Goal: Information Seeking & Learning: Check status

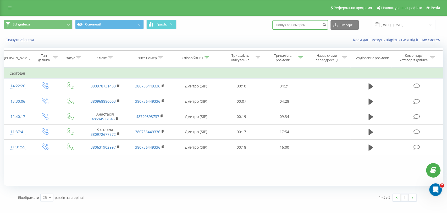
click at [296, 28] on input at bounding box center [301, 24] width 56 height 9
click at [167, 21] on button "Графік" at bounding box center [162, 24] width 30 height 9
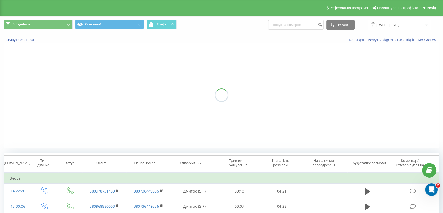
click at [167, 21] on button "Графік" at bounding box center [162, 24] width 30 height 9
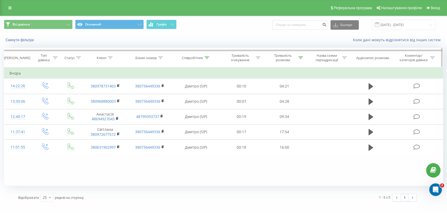
click at [299, 58] on icon at bounding box center [301, 57] width 5 height 3
click at [288, 94] on input "02:00" at bounding box center [285, 95] width 46 height 9
click at [297, 106] on span "OK" at bounding box center [295, 105] width 15 height 8
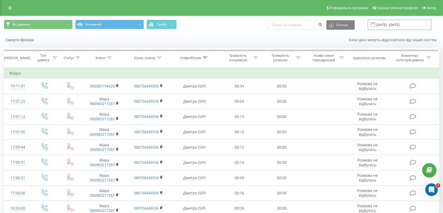
click at [396, 25] on input "[DATE] - [DATE]" at bounding box center [399, 25] width 63 height 10
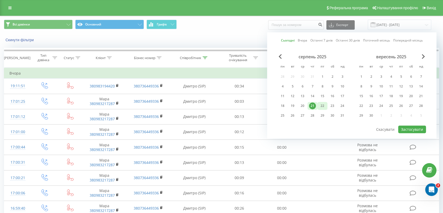
click at [321, 104] on div "22" at bounding box center [322, 105] width 7 height 7
click at [407, 127] on button "Застосувати" at bounding box center [412, 129] width 28 height 8
type input "[DATE] - [DATE]"
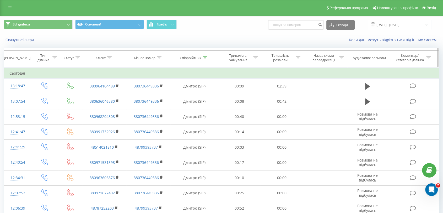
click at [203, 58] on icon at bounding box center [205, 57] width 5 height 3
click at [193, 97] on input "[PERSON_NAME]" at bounding box center [194, 95] width 46 height 9
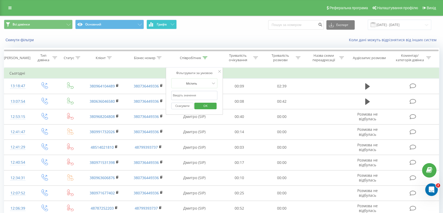
click at [162, 23] on span "Графік" at bounding box center [162, 25] width 10 height 4
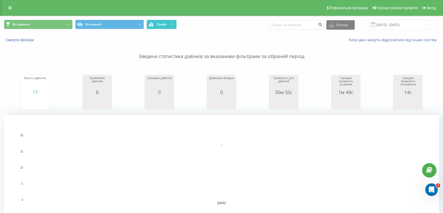
click at [162, 23] on span "Графік" at bounding box center [162, 25] width 10 height 4
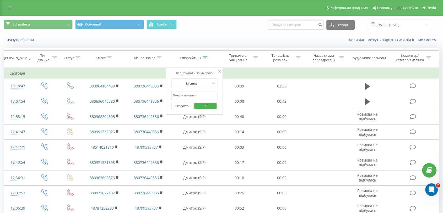
click at [196, 38] on div "Коли дані можуть відрізнятися вiд інших систем" at bounding box center [304, 39] width 277 height 5
click at [181, 107] on button "Скасувати" at bounding box center [182, 105] width 22 height 7
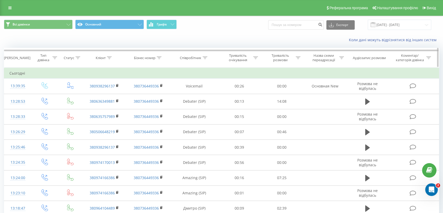
click at [203, 58] on icon at bounding box center [205, 57] width 5 height 3
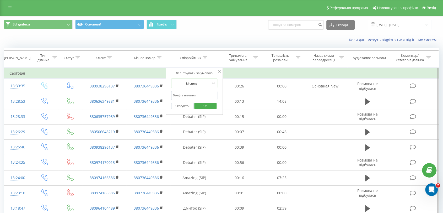
click at [190, 93] on input "text" at bounding box center [194, 95] width 46 height 9
type input "[PERSON_NAME]"
click at [201, 105] on span "OK" at bounding box center [205, 105] width 15 height 8
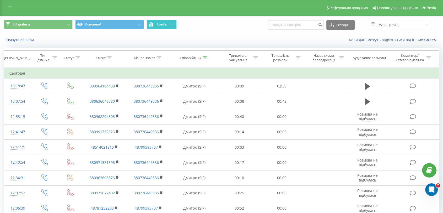
click at [158, 23] on span "Графік" at bounding box center [162, 25] width 10 height 4
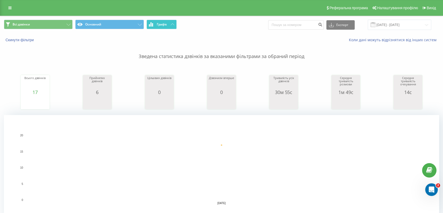
click at [158, 23] on span "Графік" at bounding box center [162, 25] width 10 height 4
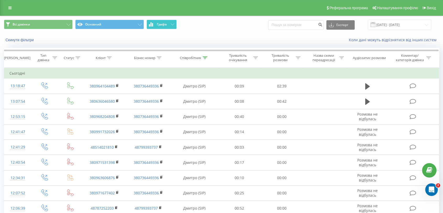
click at [158, 23] on span "Графік" at bounding box center [162, 25] width 10 height 4
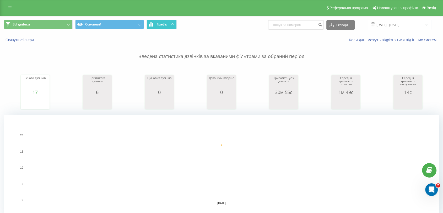
click at [158, 23] on span "Графік" at bounding box center [162, 25] width 10 height 4
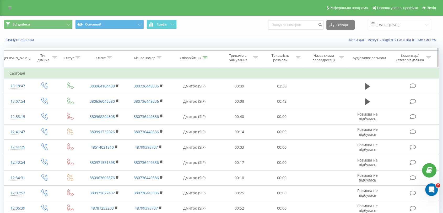
click at [204, 59] on icon at bounding box center [205, 57] width 5 height 3
click at [190, 93] on input "[PERSON_NAME]" at bounding box center [194, 95] width 46 height 9
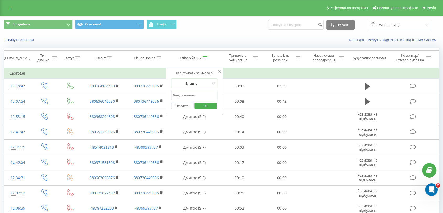
click at [205, 105] on span "OK" at bounding box center [205, 105] width 15 height 8
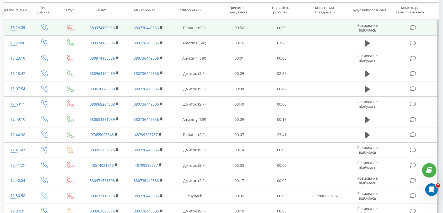
scroll to position [204, 0]
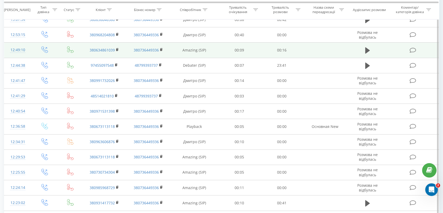
click at [189, 51] on td "Amazing (SIP)" at bounding box center [193, 49] width 47 height 15
copy td "Amazing"
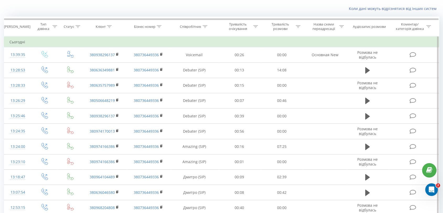
scroll to position [0, 0]
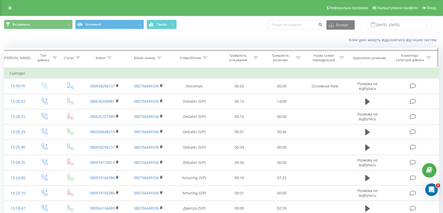
click at [206, 57] on icon at bounding box center [205, 57] width 5 height 3
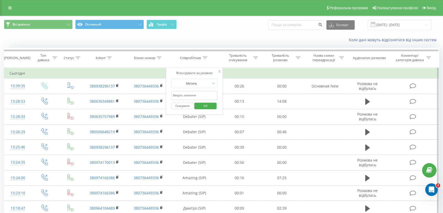
click at [190, 94] on input "text" at bounding box center [194, 95] width 46 height 9
click at [203, 105] on span "OK" at bounding box center [205, 105] width 15 height 8
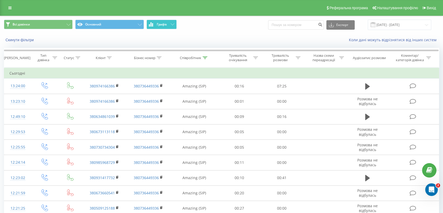
click at [166, 25] on span "Графік" at bounding box center [162, 25] width 10 height 4
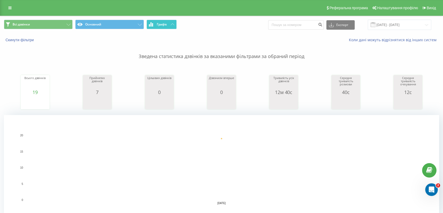
click at [166, 25] on span "Графік" at bounding box center [162, 25] width 10 height 4
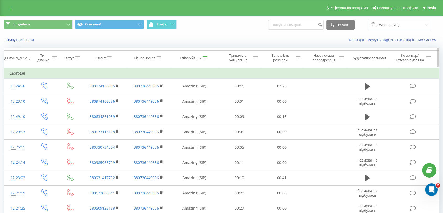
click at [205, 56] on icon at bounding box center [205, 57] width 5 height 3
click at [191, 97] on input "Amazing" at bounding box center [194, 95] width 46 height 9
type input "Ву"
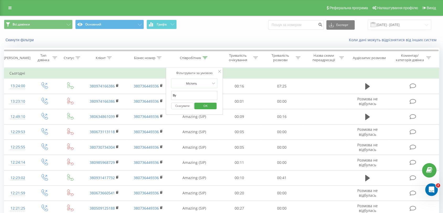
click at [191, 97] on input "Ву" at bounding box center [194, 95] width 46 height 9
click at [191, 97] on input "text" at bounding box center [194, 95] width 46 height 9
click at [203, 105] on span "OK" at bounding box center [205, 105] width 15 height 8
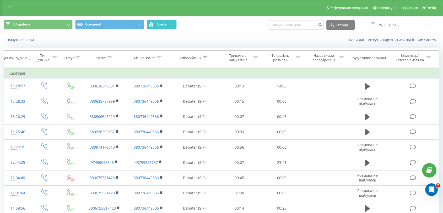
click at [166, 26] on span "Графік" at bounding box center [162, 25] width 10 height 4
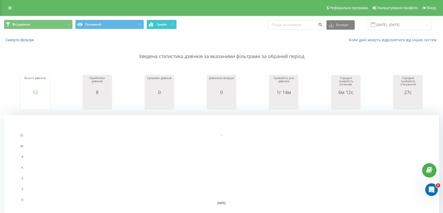
click at [166, 26] on span "Графік" at bounding box center [162, 25] width 10 height 4
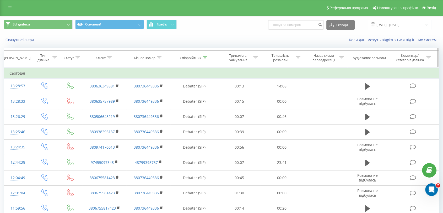
click at [205, 61] on th "Співробітник" at bounding box center [194, 57] width 47 height 19
click at [204, 59] on icon at bounding box center [205, 57] width 5 height 3
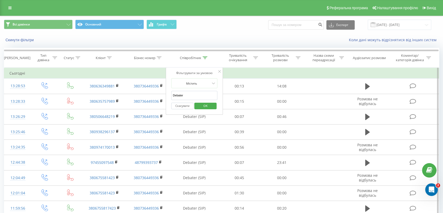
click at [193, 95] on input "Debater" at bounding box center [194, 95] width 46 height 9
type input "Mamba"
click at [203, 105] on span "OK" at bounding box center [205, 105] width 15 height 8
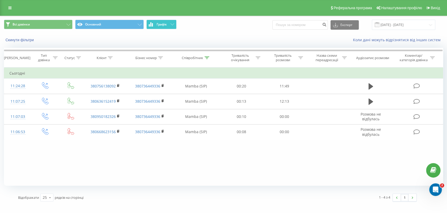
click at [162, 23] on span "Графік" at bounding box center [162, 25] width 10 height 4
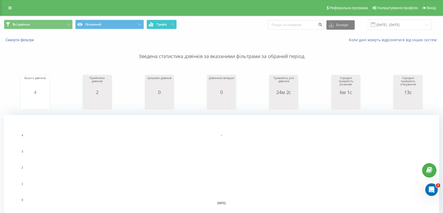
click at [163, 24] on span "Графік" at bounding box center [162, 25] width 10 height 4
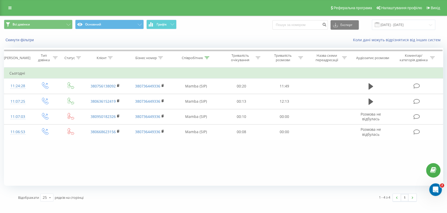
click at [300, 155] on div "Фільтрувати за умовою Дорівнює Введіть значення Скасувати OK Фільтрувати за умо…" at bounding box center [224, 126] width 440 height 118
click at [206, 60] on th "Співробітник" at bounding box center [196, 57] width 48 height 19
click at [207, 58] on icon at bounding box center [207, 57] width 5 height 3
click at [201, 92] on input "Mamba" at bounding box center [196, 95] width 46 height 9
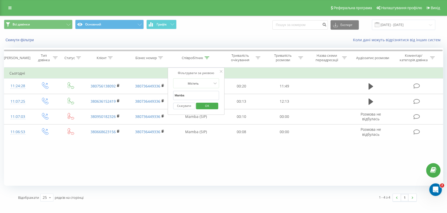
click at [201, 92] on input "Mamba" at bounding box center [196, 95] width 46 height 9
click at [201, 105] on span "OK" at bounding box center [207, 105] width 15 height 8
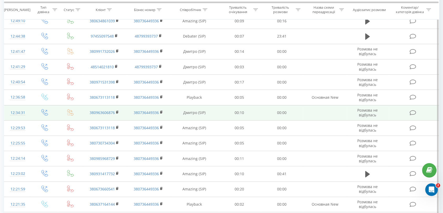
scroll to position [266, 0]
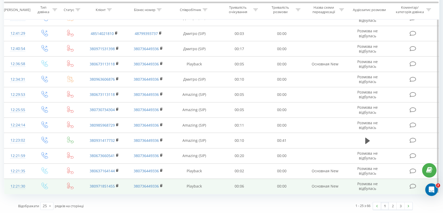
click at [198, 186] on td "Playback" at bounding box center [193, 185] width 47 height 15
copy td "Playback"
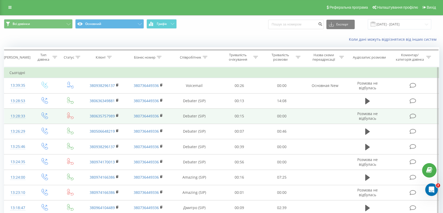
scroll to position [0, 0]
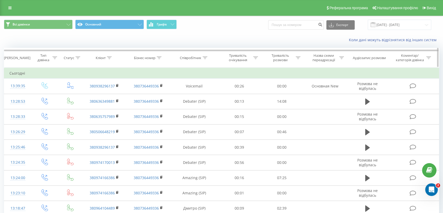
click at [207, 56] on icon at bounding box center [205, 57] width 5 height 3
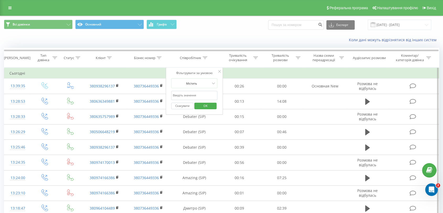
click at [187, 92] on input "text" at bounding box center [194, 95] width 46 height 9
paste input "Playback"
click at [203, 104] on span "OK" at bounding box center [205, 105] width 15 height 8
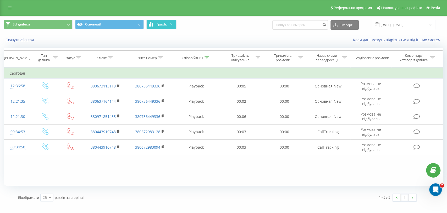
click at [162, 25] on span "Графік" at bounding box center [162, 25] width 10 height 4
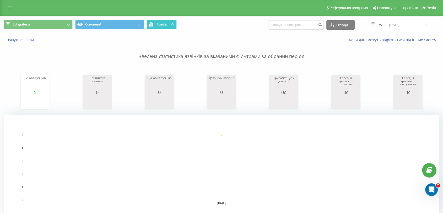
click at [162, 25] on span "Графік" at bounding box center [162, 25] width 10 height 4
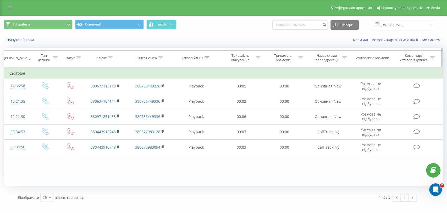
click at [205, 57] on icon at bounding box center [207, 57] width 5 height 3
click at [191, 96] on input "Playback" at bounding box center [196, 95] width 46 height 9
type input "Ana"
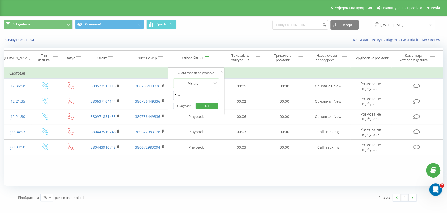
click at [206, 107] on span "OK" at bounding box center [207, 105] width 15 height 8
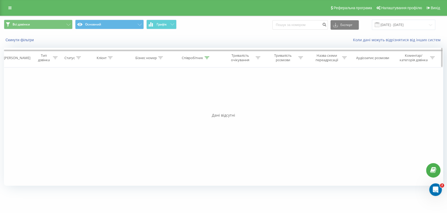
click at [207, 58] on icon at bounding box center [207, 57] width 5 height 3
click at [195, 93] on input "Ana" at bounding box center [196, 95] width 46 height 9
click at [200, 105] on span "OK" at bounding box center [207, 105] width 15 height 8
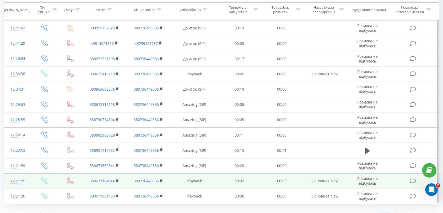
scroll to position [266, 0]
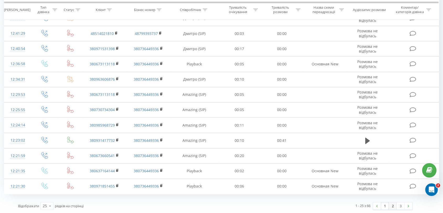
click at [393, 206] on link "2" at bounding box center [393, 205] width 8 height 7
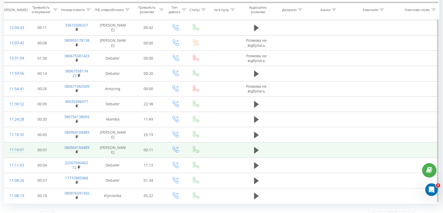
scroll to position [266, 0]
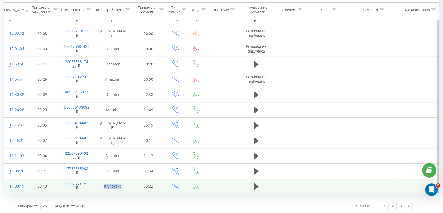
drag, startPoint x: 123, startPoint y: 185, endPoint x: 104, endPoint y: 185, distance: 19.1
click at [104, 185] on td "Klynovska" at bounding box center [112, 185] width 37 height 15
copy td "Klynovska"
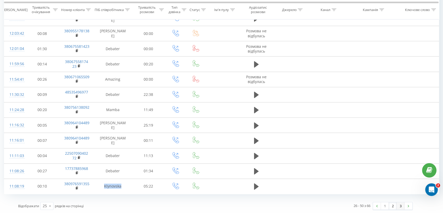
click at [398, 204] on link "3" at bounding box center [401, 205] width 8 height 7
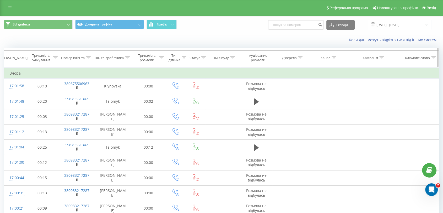
click at [127, 56] on icon at bounding box center [127, 57] width 5 height 3
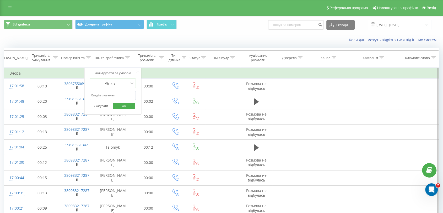
click at [111, 95] on input "text" at bounding box center [113, 95] width 46 height 9
paste input "Klynovska"
type input "Klynovska"
click at [120, 102] on span "OK" at bounding box center [124, 105] width 15 height 8
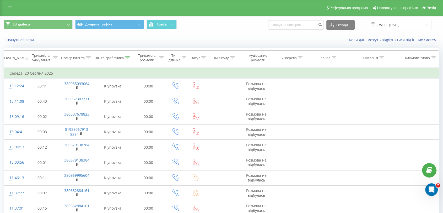
click at [394, 24] on input "21.07.2025 - 21.08.2025" at bounding box center [399, 25] width 63 height 10
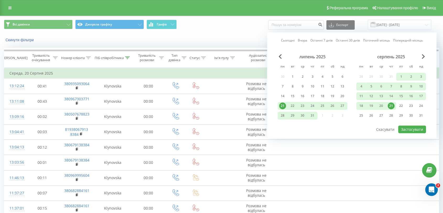
click at [389, 104] on div "21" at bounding box center [391, 105] width 7 height 7
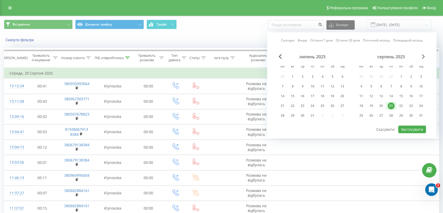
click at [422, 56] on span "Next Month" at bounding box center [423, 56] width 3 height 5
click at [322, 103] on div "22" at bounding box center [322, 105] width 7 height 7
click at [401, 126] on button "Застосувати" at bounding box center [412, 129] width 28 height 8
type input "[DATE] - [DATE]"
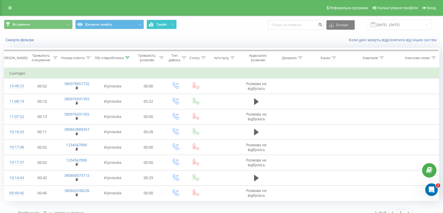
click at [164, 23] on span "Графік" at bounding box center [162, 25] width 10 height 4
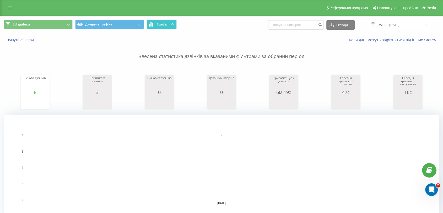
click at [164, 23] on span "Графік" at bounding box center [162, 25] width 10 height 4
